Goal: Book appointment/travel/reservation

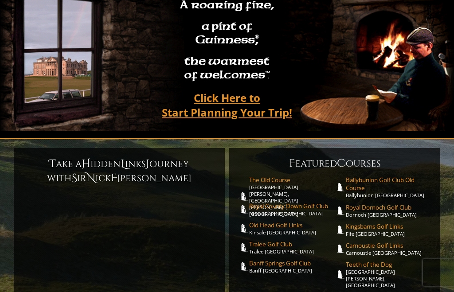
scroll to position [93, 0]
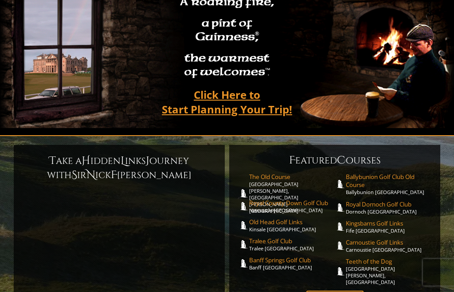
click at [241, 93] on link "Click Here to Start Planning Your Trip!" at bounding box center [227, 102] width 148 height 35
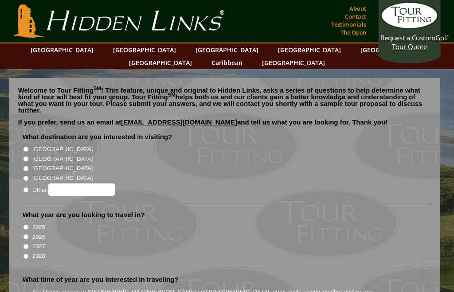
click at [28, 156] on input "[GEOGRAPHIC_DATA]" at bounding box center [26, 159] width 6 height 6
radio input "true"
click at [28, 234] on input "2026" at bounding box center [26, 237] width 6 height 6
radio input "true"
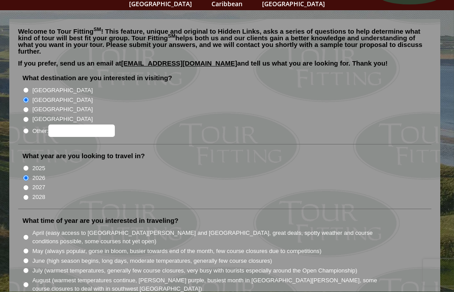
scroll to position [61, 0]
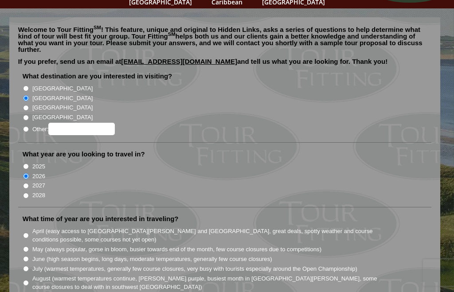
click at [27, 233] on input "April (easy access to [GEOGRAPHIC_DATA][PERSON_NAME] and [GEOGRAPHIC_DATA], gre…" at bounding box center [26, 236] width 6 height 6
radio input "true"
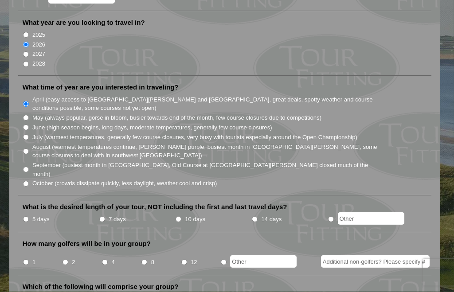
scroll to position [192, 0]
click at [102, 214] on li "7 days" at bounding box center [137, 219] width 76 height 11
click at [105, 216] on input "7 days" at bounding box center [102, 219] width 6 height 6
radio input "true"
click at [107, 259] on input "4" at bounding box center [105, 262] width 6 height 6
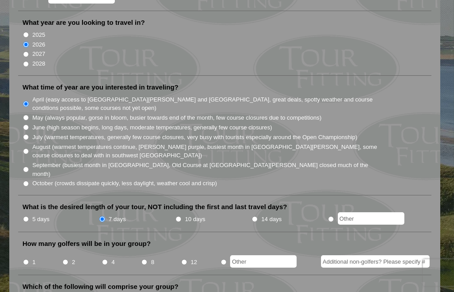
radio input "true"
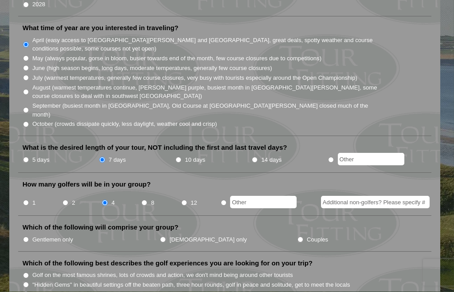
scroll to position [253, 0]
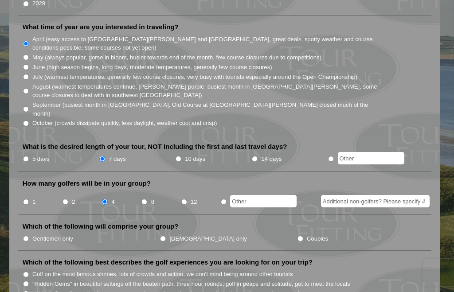
click at [27, 236] on input "Gentlemen only" at bounding box center [26, 239] width 6 height 6
radio input "true"
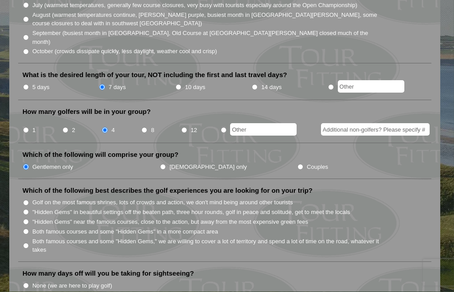
scroll to position [324, 0]
click at [26, 200] on input "Golf on the most famous shrines, lots of crowds and action, we don't mind being…" at bounding box center [26, 203] width 6 height 6
radio input "true"
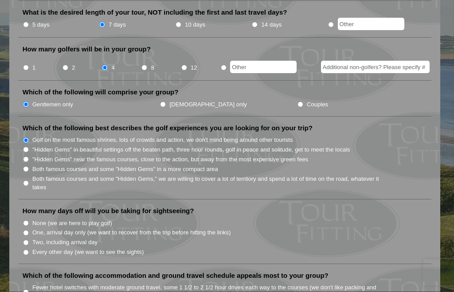
scroll to position [389, 0]
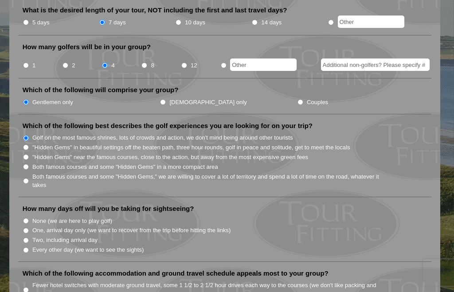
click at [28, 237] on input "Two, including arrival day" at bounding box center [26, 240] width 6 height 6
radio input "true"
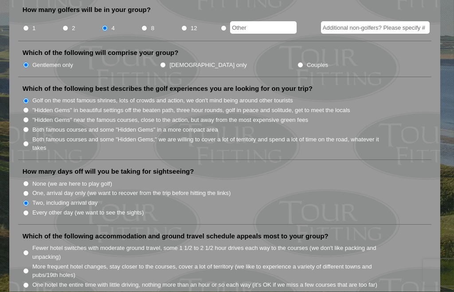
scroll to position [429, 0]
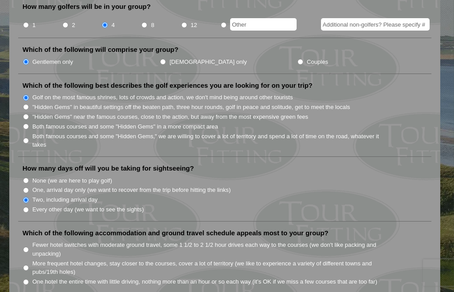
click at [27, 247] on input "Fewer hotel switches with moderate ground travel, some 1 1/2 to 2 1/2 hour driv…" at bounding box center [26, 250] width 6 height 6
radio input "true"
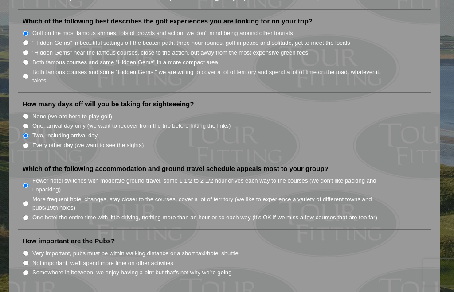
scroll to position [495, 0]
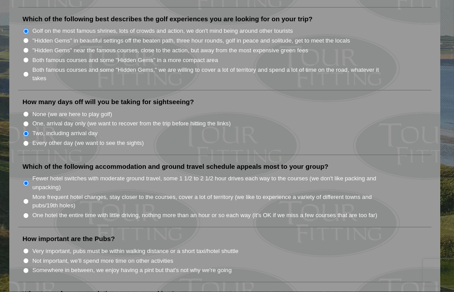
click at [31, 246] on li "Very important, pubs must be within walking distance or a short taxi/hotel shut…" at bounding box center [229, 251] width 412 height 10
click at [25, 249] on input "Very important, pubs must be within walking distance or a short taxi/hotel shut…" at bounding box center [26, 252] width 6 height 6
radio input "true"
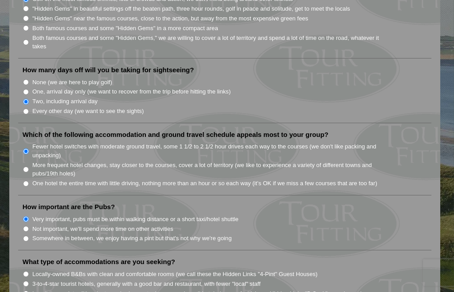
scroll to position [530, 0]
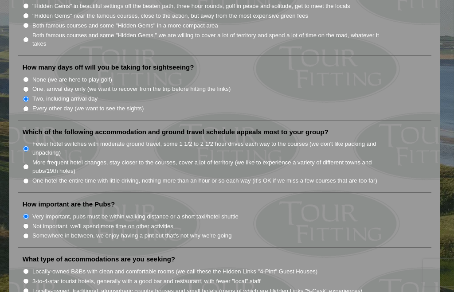
click at [25, 278] on input "3-to-4-star tourist hotels, generally with a good bar and restaurant, with fewe…" at bounding box center [26, 281] width 6 height 6
radio input "true"
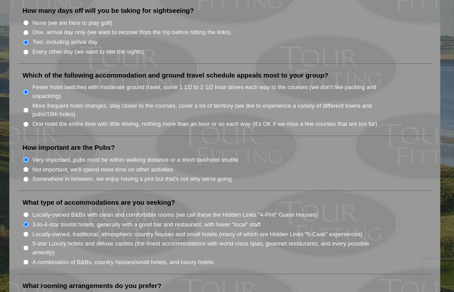
scroll to position [593, 0]
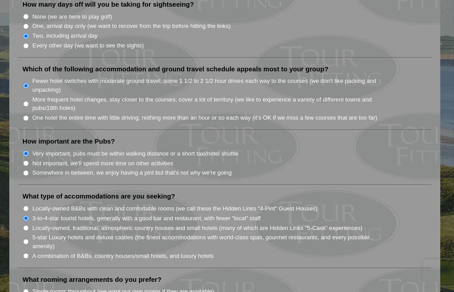
click at [28, 289] on input "Single rooms throughout (we want our own rooms if they are available)" at bounding box center [26, 292] width 6 height 6
radio input "true"
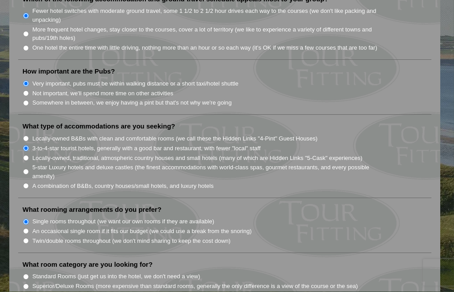
scroll to position [671, 0]
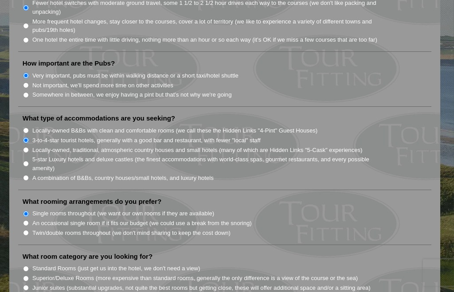
click at [27, 266] on input "Standard Rooms (just get us into the hotel, we don't need a view)" at bounding box center [26, 269] width 6 height 6
radio input "true"
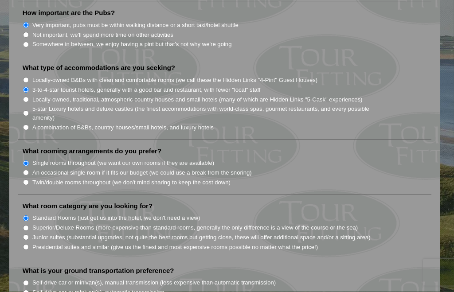
scroll to position [733, 0]
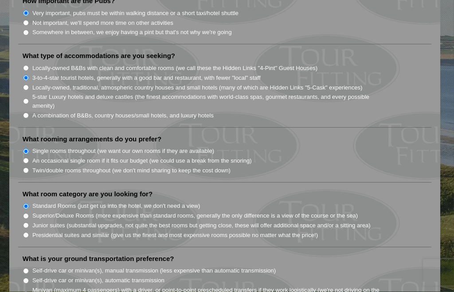
click at [25, 269] on input "Self-drive car or minivan(s), manual transmission (less expensive than automati…" at bounding box center [26, 272] width 6 height 6
radio input "true"
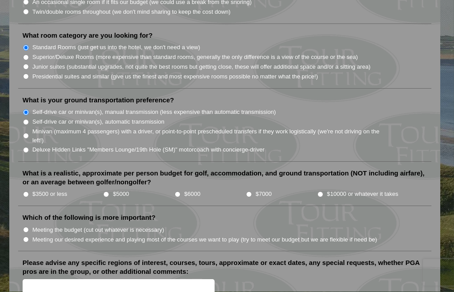
scroll to position [894, 0]
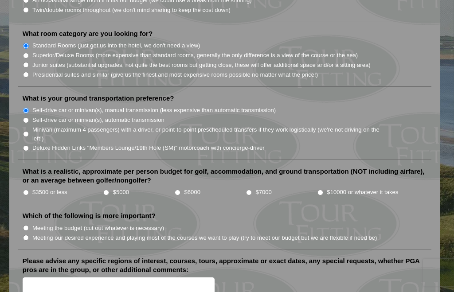
click at [175, 190] on input "$6000" at bounding box center [178, 193] width 6 height 6
radio input "true"
click at [29, 211] on li "Which of the following is more important? Meeting the budget (cut out whatever …" at bounding box center [224, 230] width 413 height 38
click at [24, 232] on li "Meeting our desired experience and playing most of the courses we want to play …" at bounding box center [229, 237] width 412 height 10
click at [28, 235] on input "Meeting our desired experience and playing most of the courses we want to play …" at bounding box center [26, 238] width 6 height 6
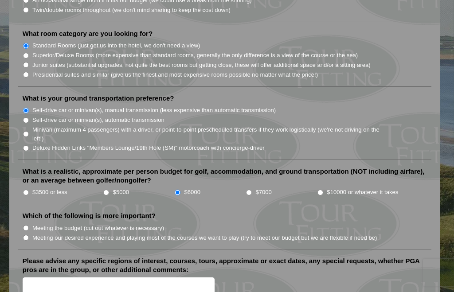
radio input "true"
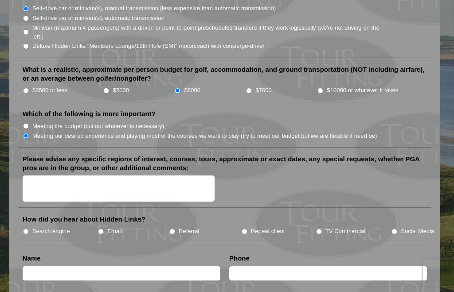
scroll to position [998, 0]
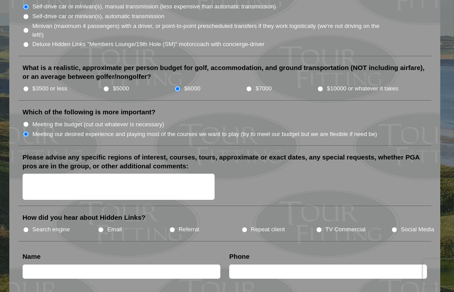
click at [319, 227] on input "TV Commercial" at bounding box center [319, 230] width 6 height 6
radio input "true"
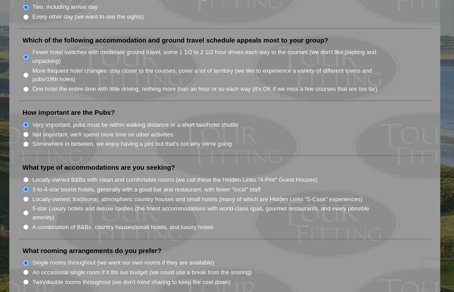
scroll to position [622, 0]
